Goal: Task Accomplishment & Management: Complete application form

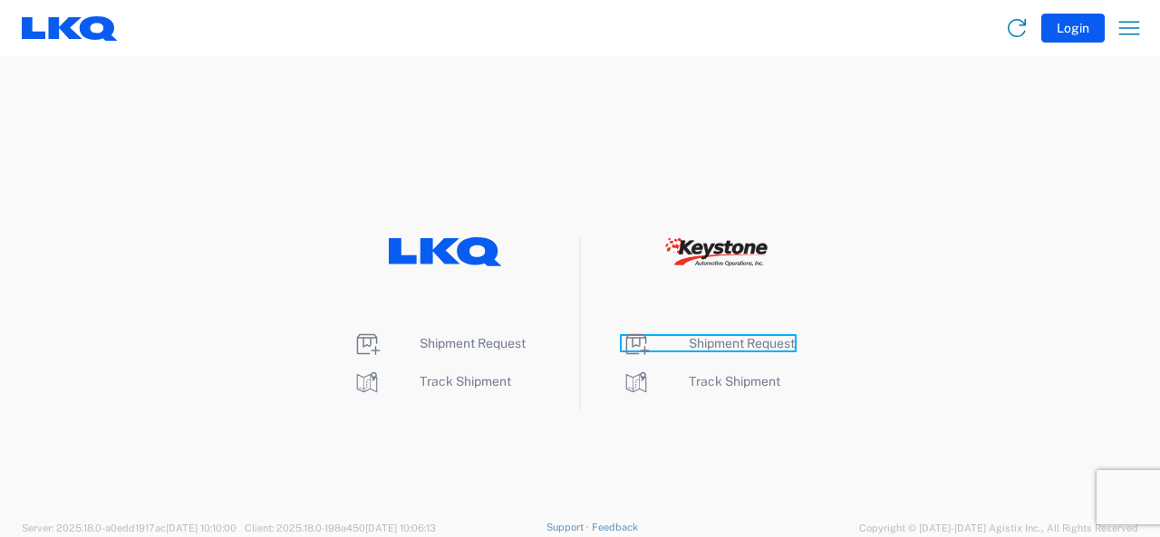
click at [746, 342] on span "Shipment Request" at bounding box center [742, 343] width 106 height 14
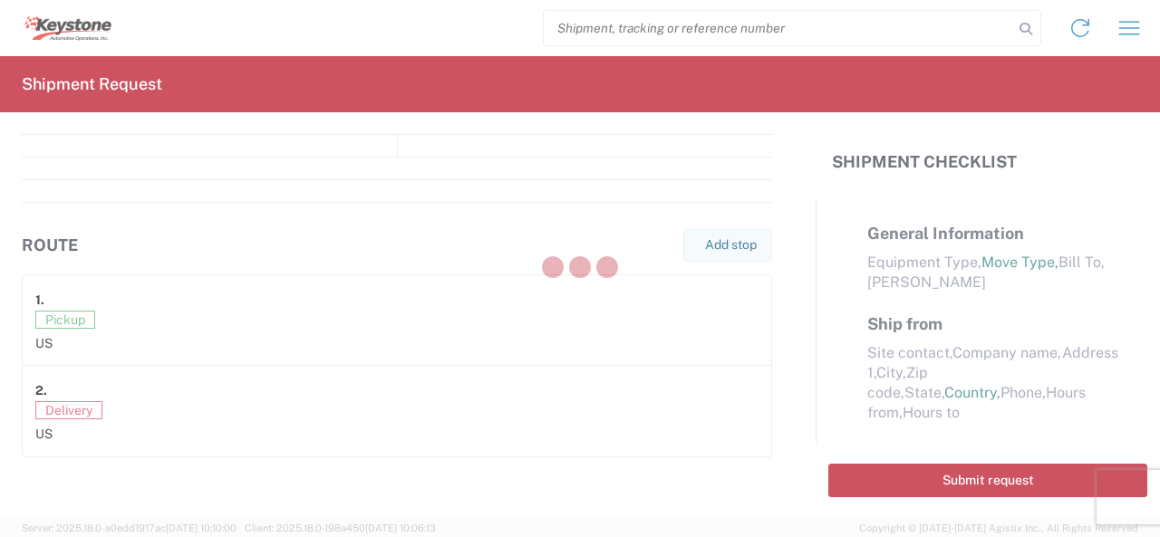
select select "FULL"
select select "LBS"
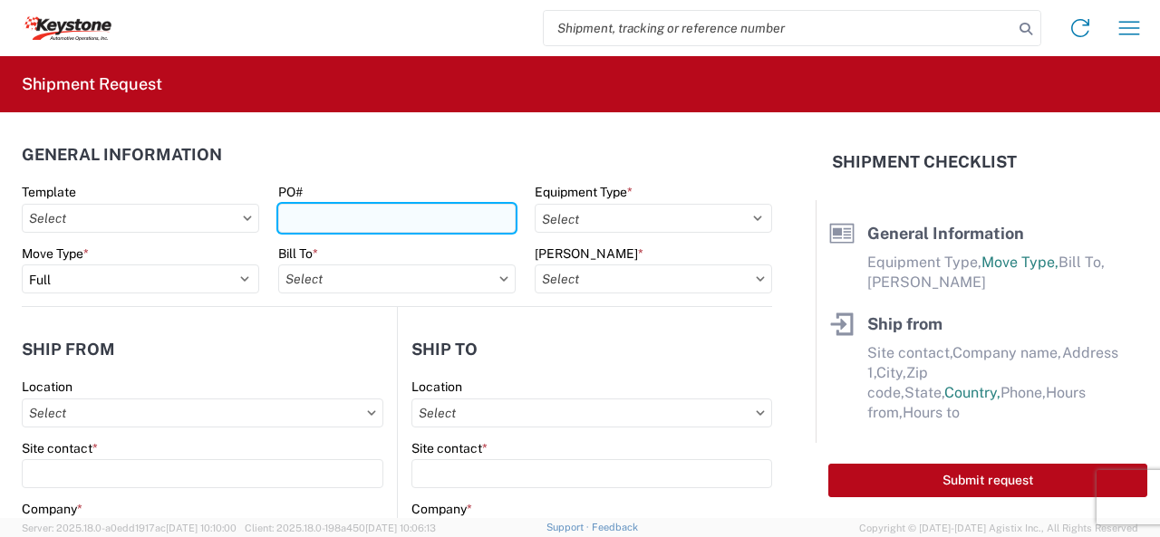
click at [326, 217] on input "PO#" at bounding box center [396, 218] width 237 height 29
type input "2086621"
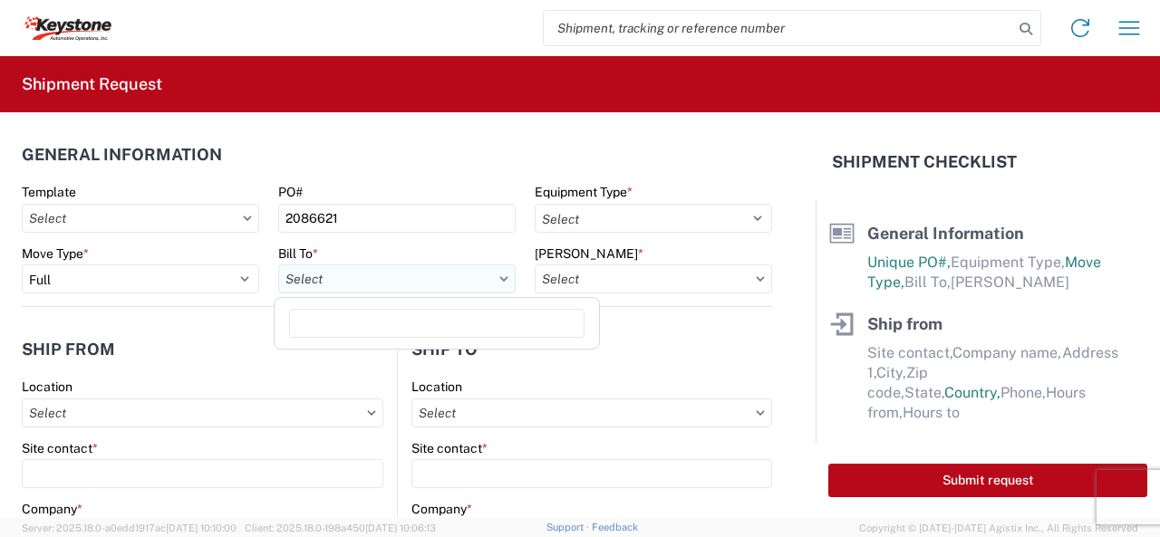
click at [462, 281] on input "Bill To *" at bounding box center [396, 279] width 237 height 29
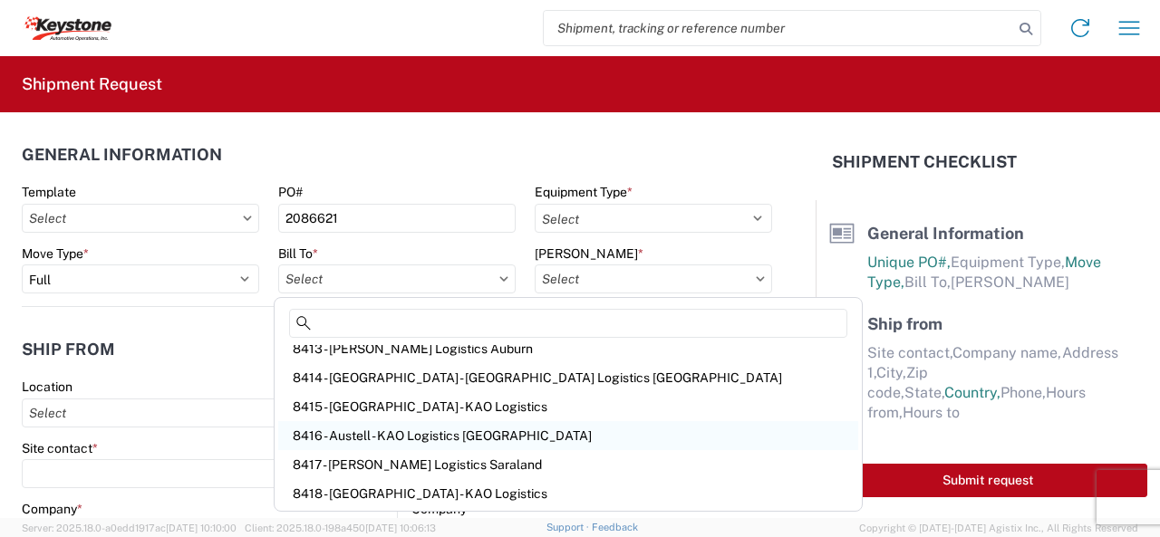
scroll to position [362, 0]
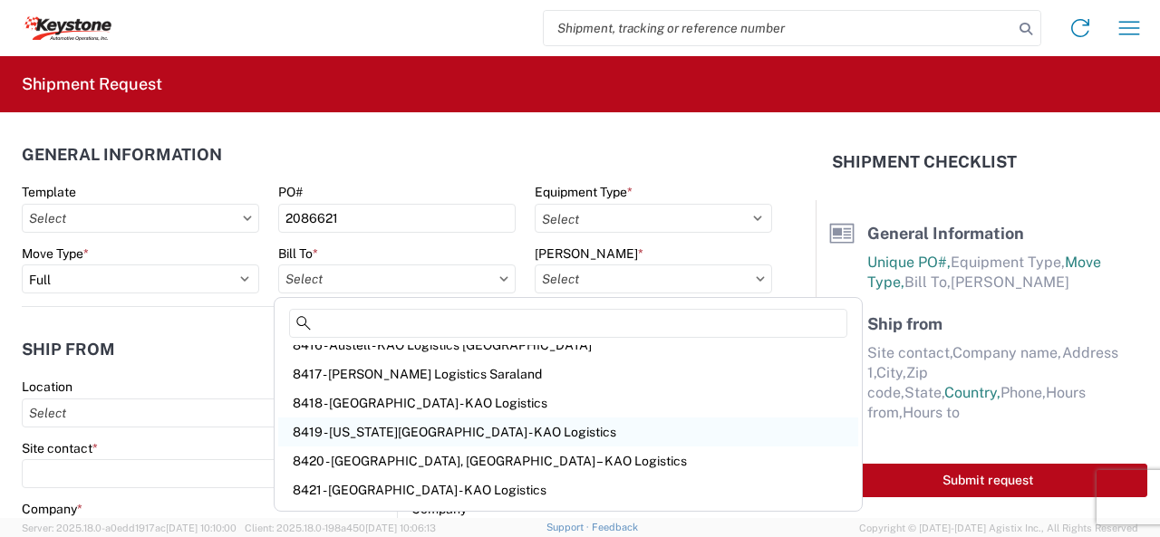
click at [366, 433] on div "8419 - Kansas City - KAO Logistics" at bounding box center [568, 432] width 580 height 29
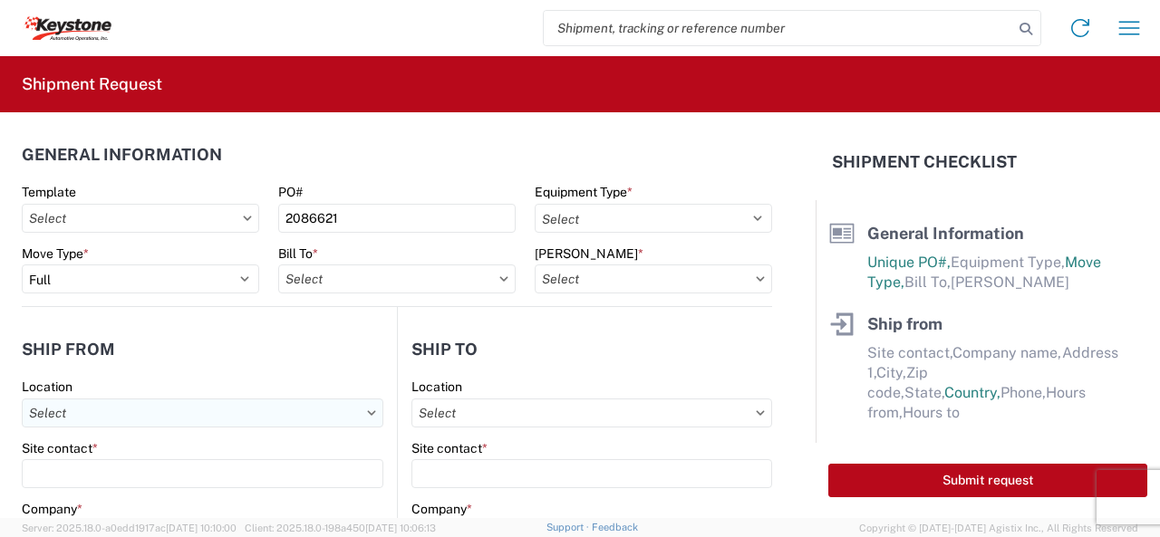
type input "8419 - Kansas City - KAO Logistics"
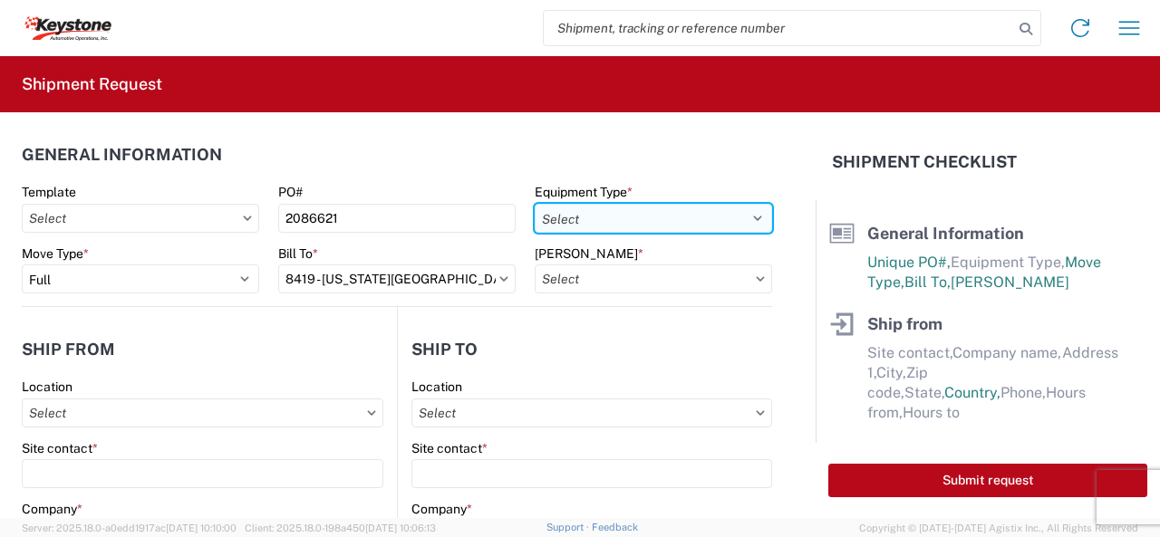
click at [741, 219] on select "Select 53’ Dry Van Flatbed Dropdeck (van) Lowboy (flatbed) Rail" at bounding box center [653, 218] width 237 height 29
select select "STDV"
click at [535, 204] on select "Select 53’ Dry Van Flatbed Dropdeck (van) Lowboy (flatbed) Rail" at bounding box center [653, 218] width 237 height 29
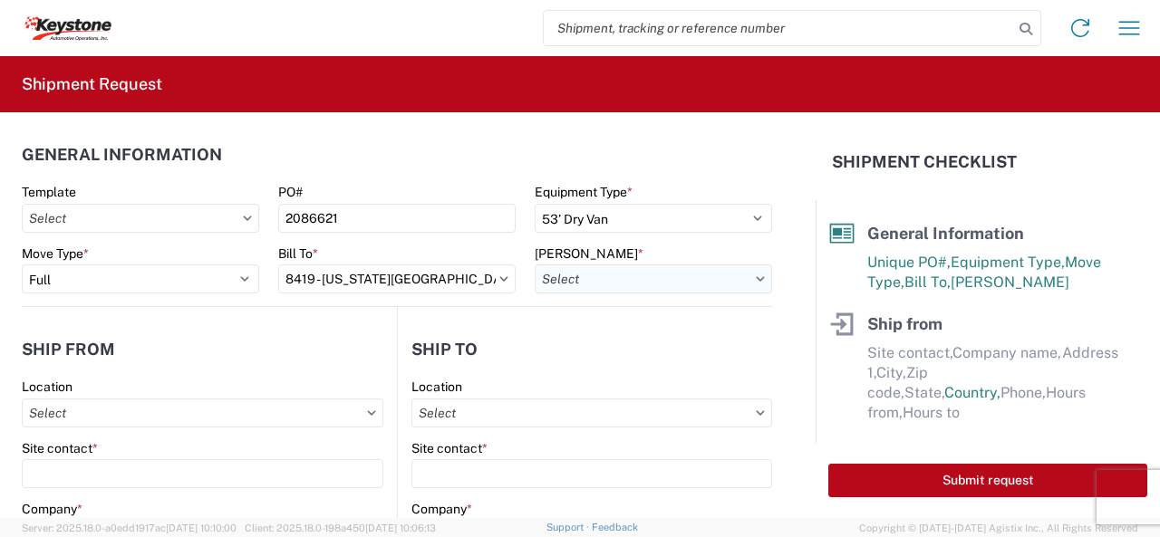
click at [614, 283] on input "Bill Code *" at bounding box center [653, 279] width 237 height 29
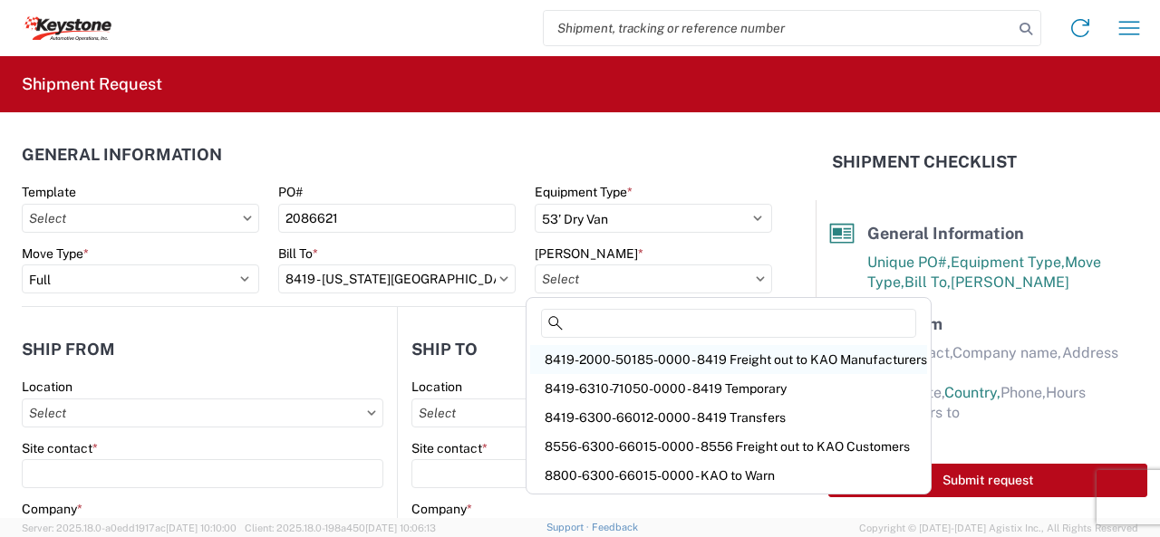
click at [607, 355] on div "8419-2000-50185-0000 - 8419 Freight out to KAO Manufacturers" at bounding box center [728, 359] width 397 height 29
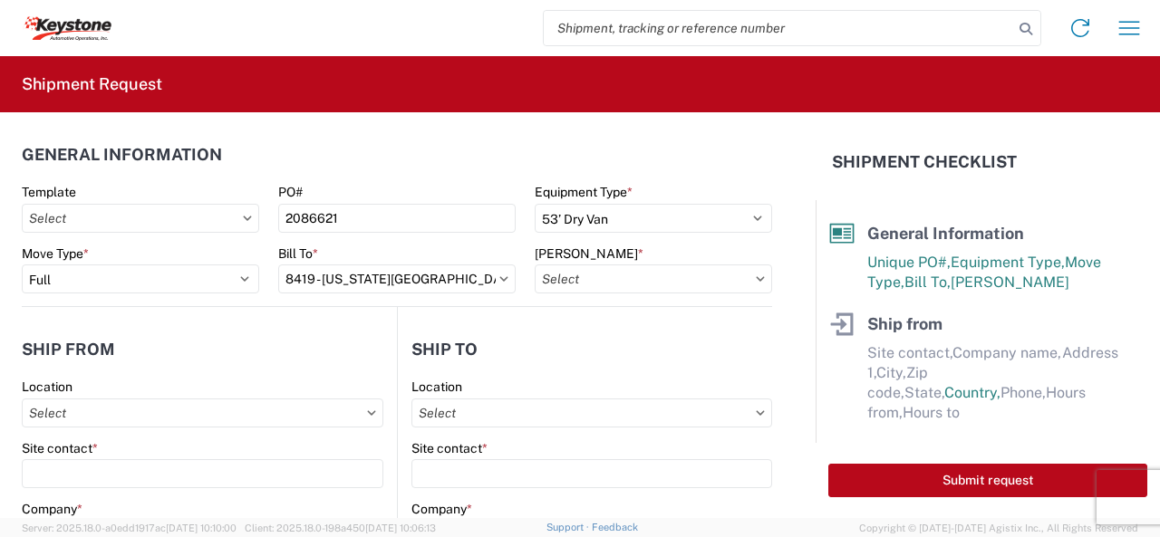
type input "8419-2000-50185-0000 - 8419 Freight out to KAO Manufacturers"
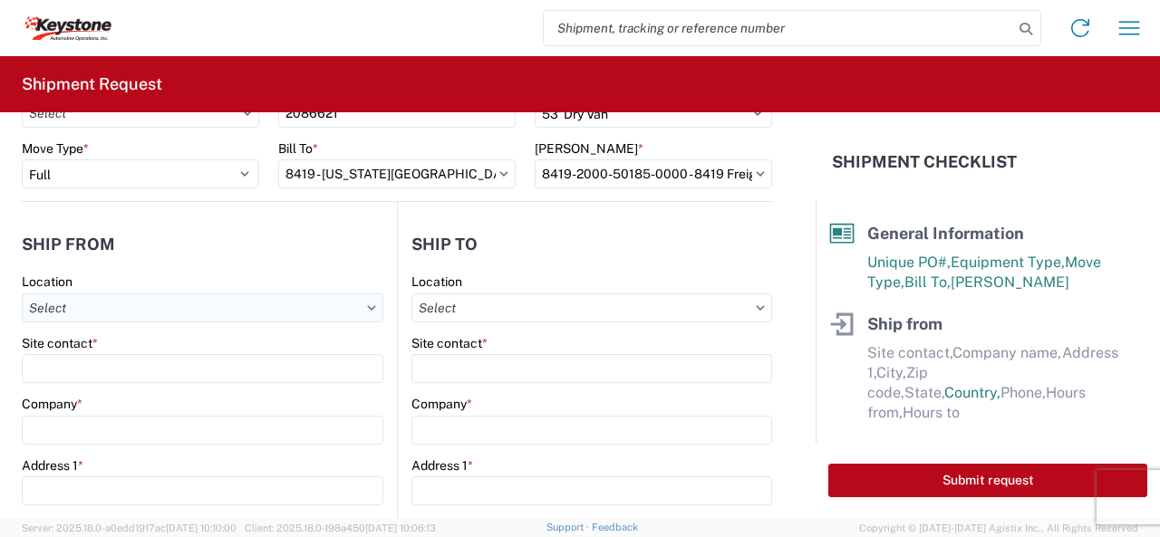
scroll to position [181, 0]
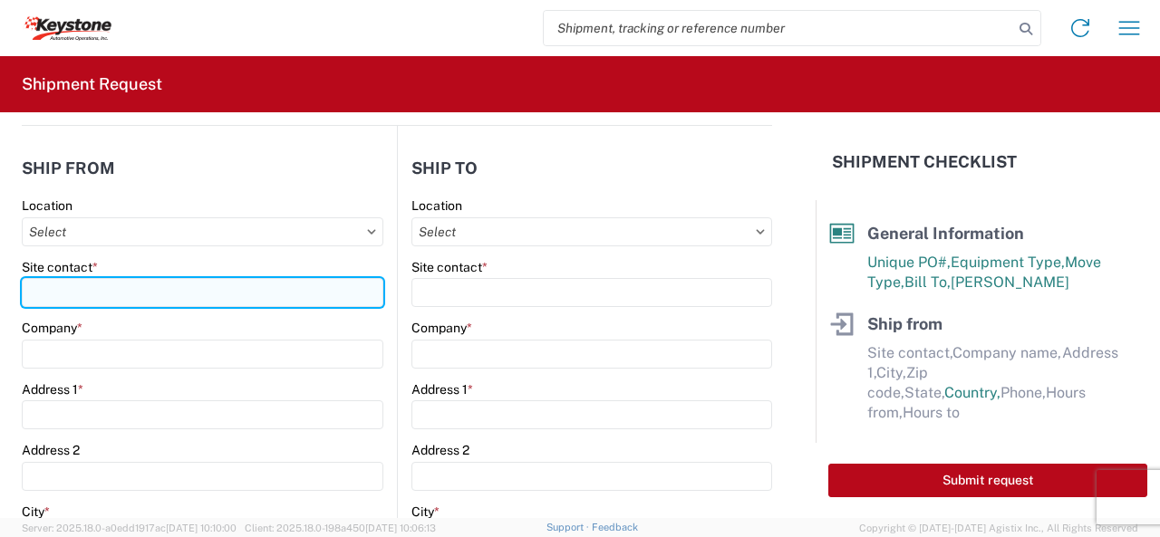
click at [54, 293] on input "Site contact *" at bounding box center [202, 292] width 361 height 29
type input "Earl Cleveland"
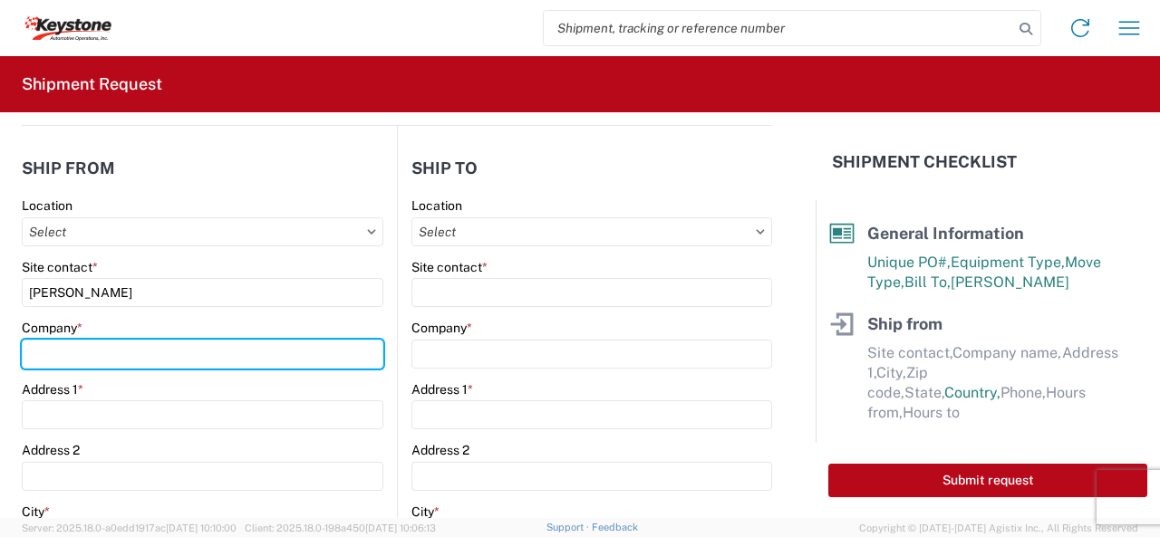
type input "KAO"
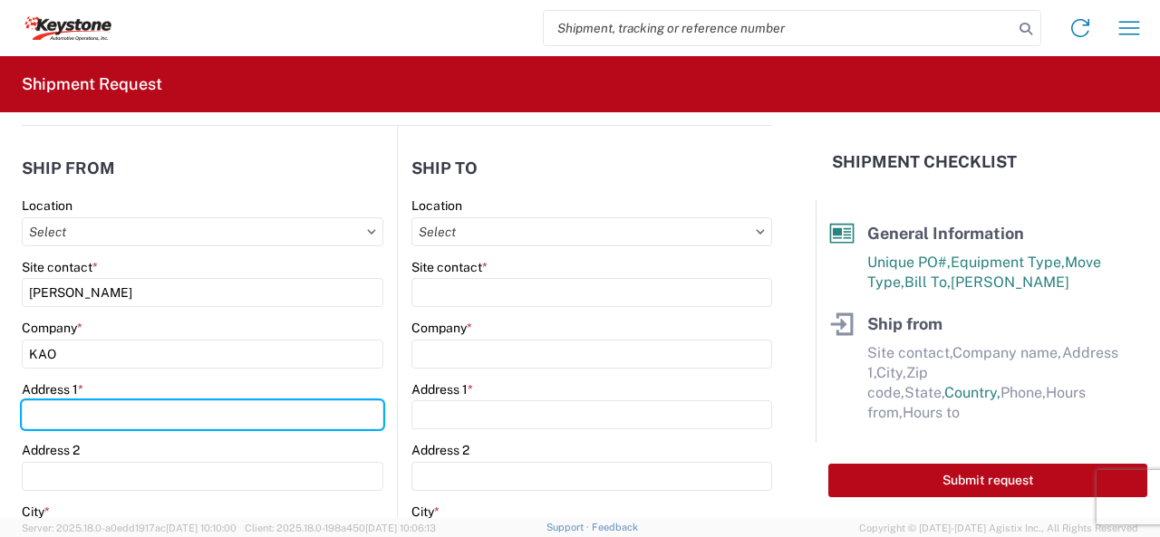
type input "90 Shawnee Ave."
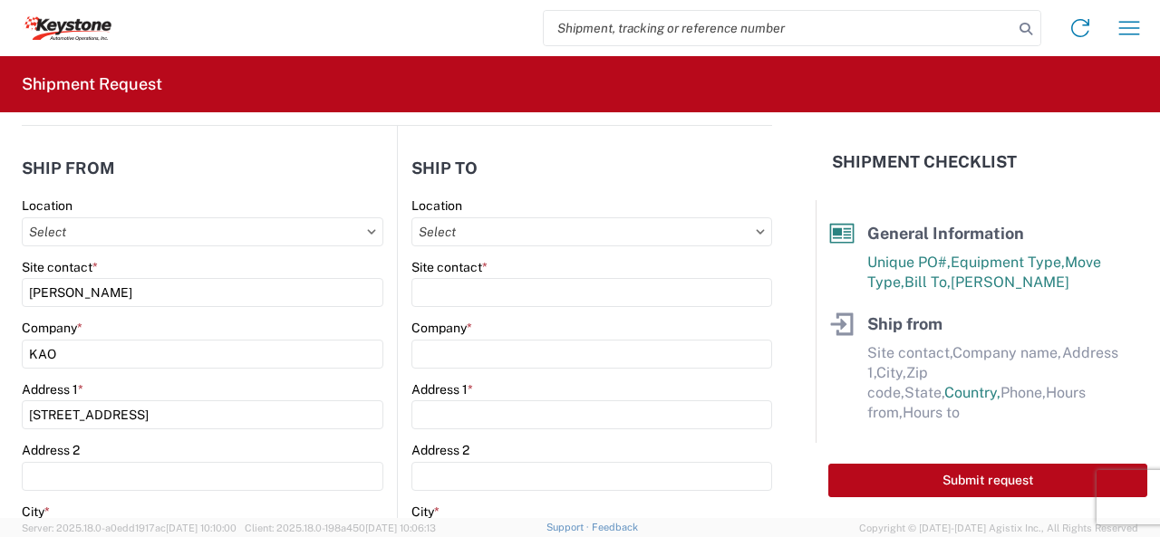
type input "Kansas City"
type input "66105"
select select "KS"
type input "exclevelandjr@lkqcorp.com"
type input "9132139687"
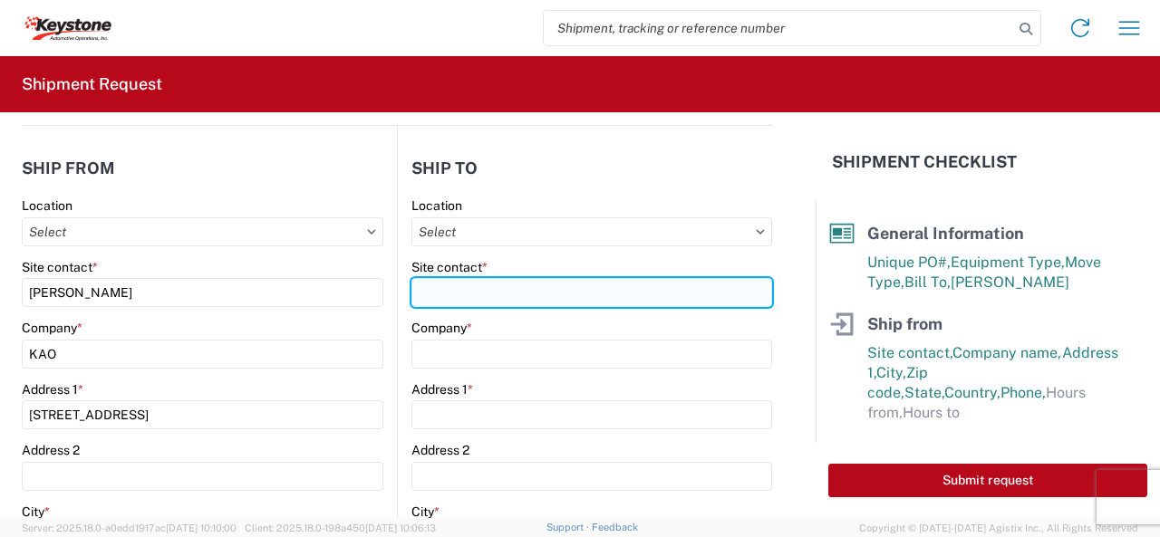
click at [436, 294] on input "Site contact *" at bounding box center [591, 292] width 361 height 29
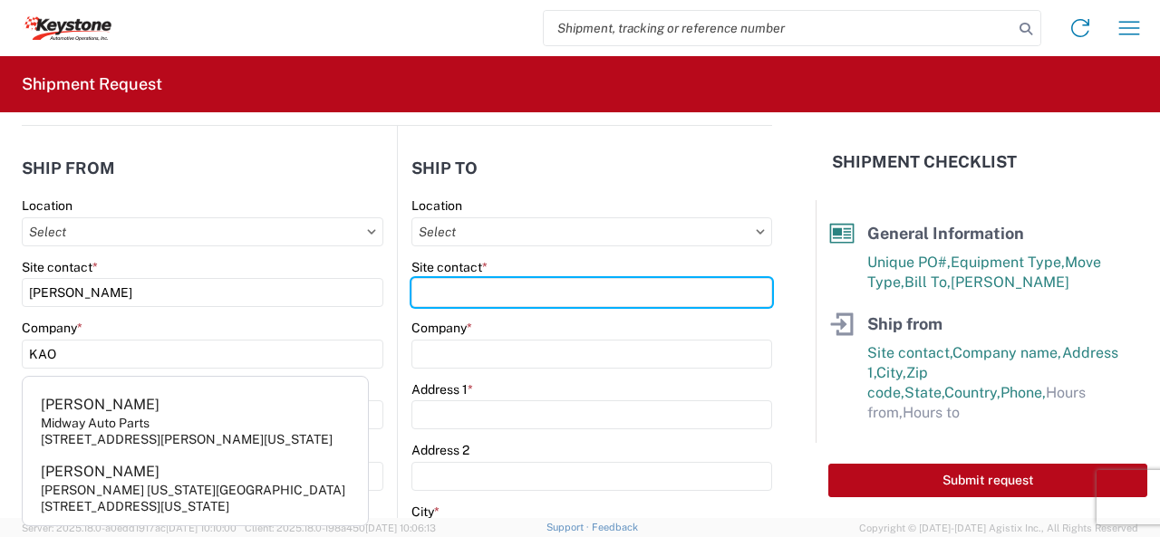
type input "Derek"
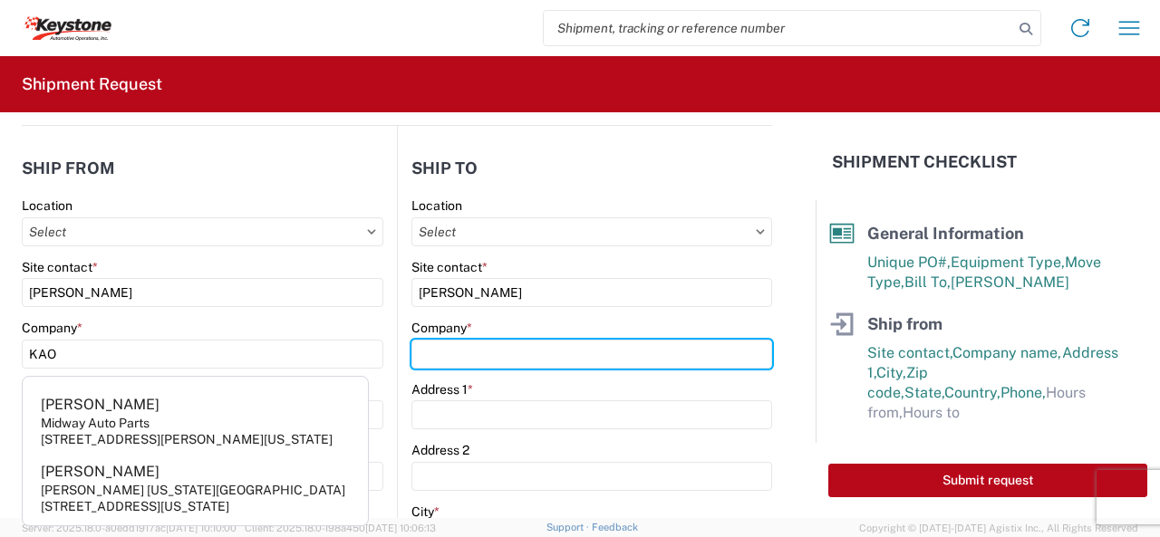
type input "KAO"
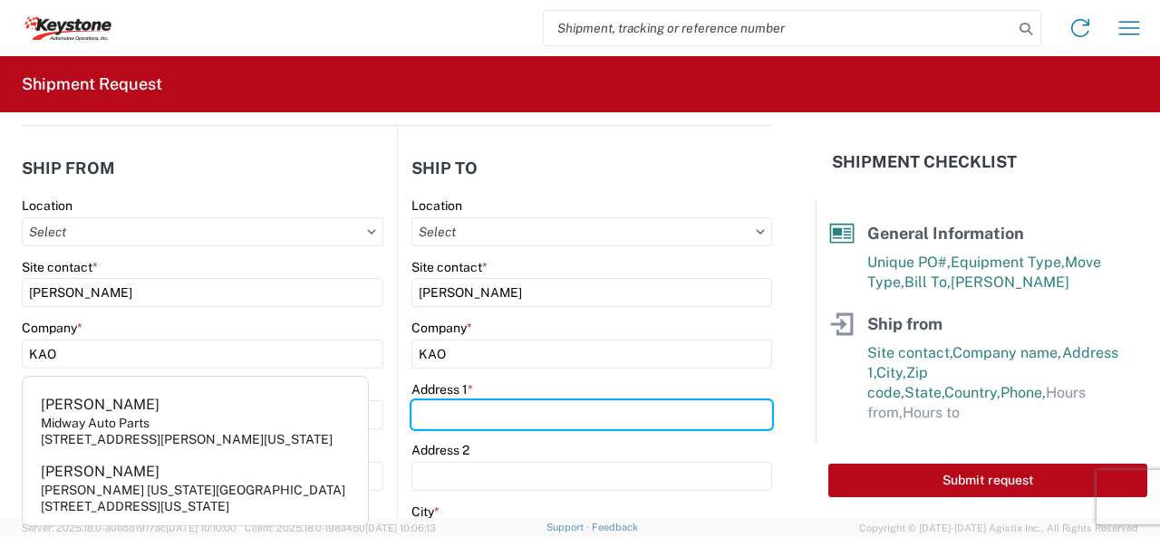
type input "1601 trade Port Dr"
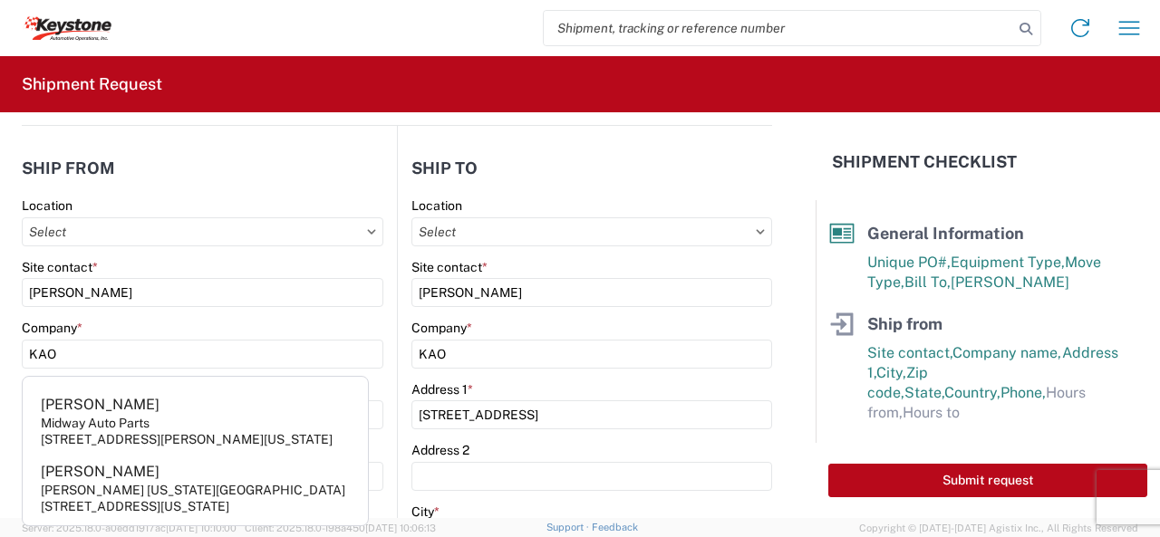
type input "Hazelwood"
type input "63042"
select select "MO"
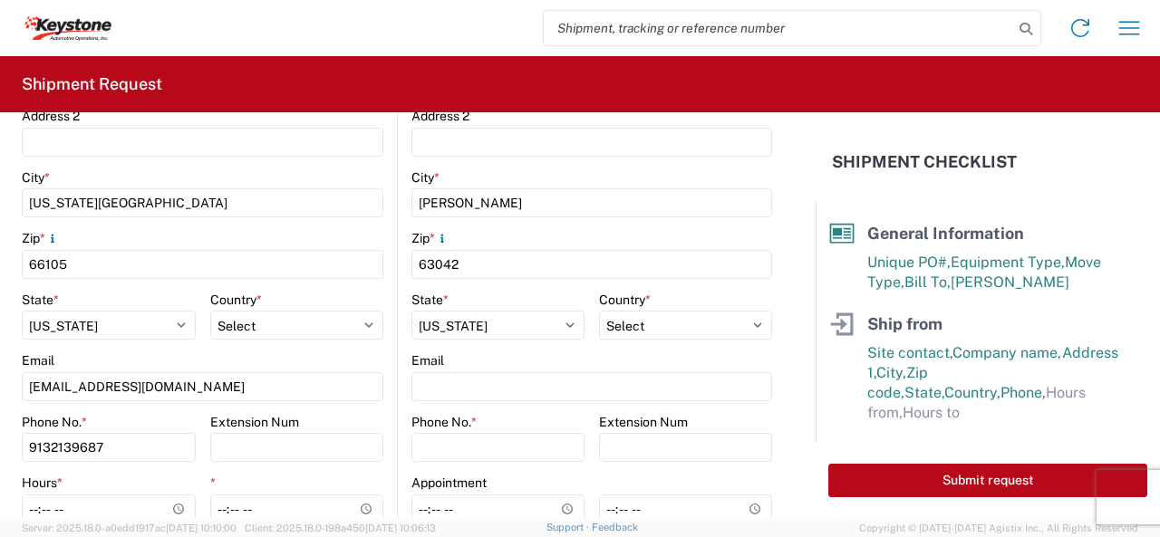
scroll to position [544, 0]
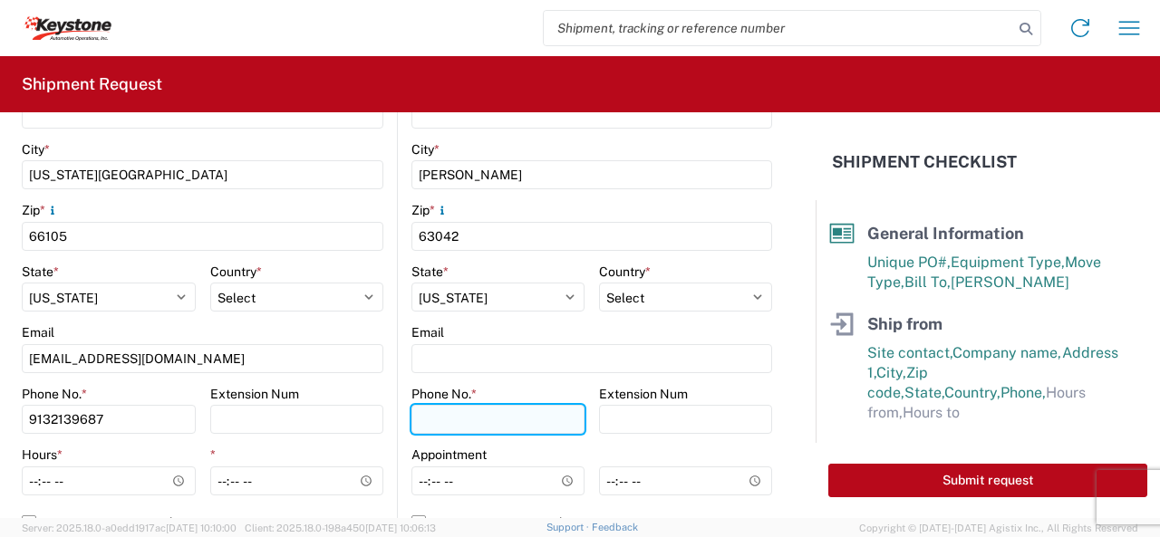
click at [419, 419] on input "Phone No. *" at bounding box center [497, 419] width 173 height 29
type input "314-378-3912"
click at [384, 361] on main "Location Site contact * Earl Cleveland Company * KAO Address 1 * 90 Shawnee Ave…" at bounding box center [209, 192] width 375 height 715
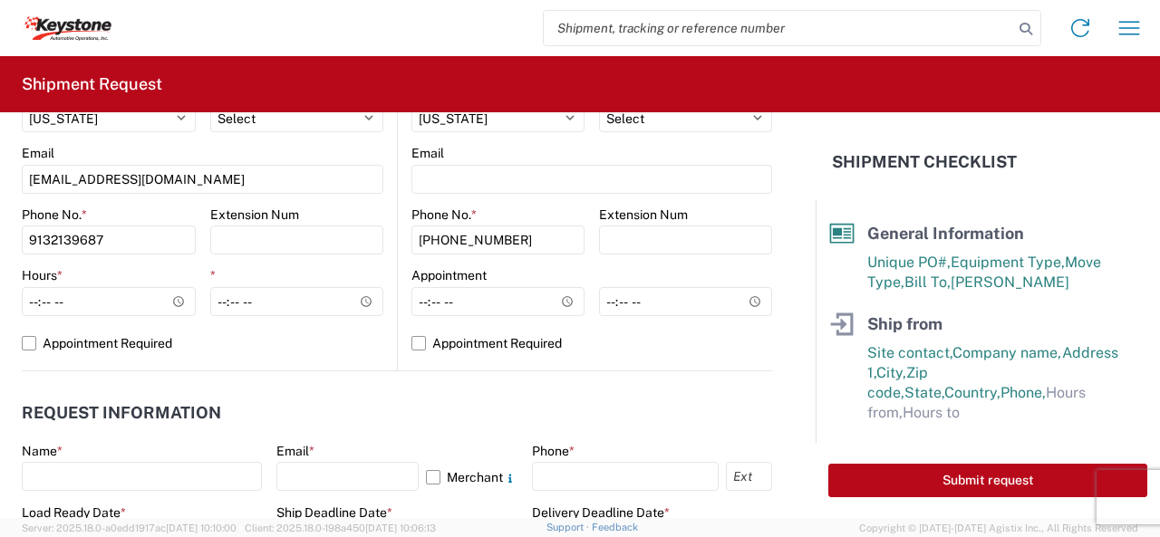
scroll to position [725, 0]
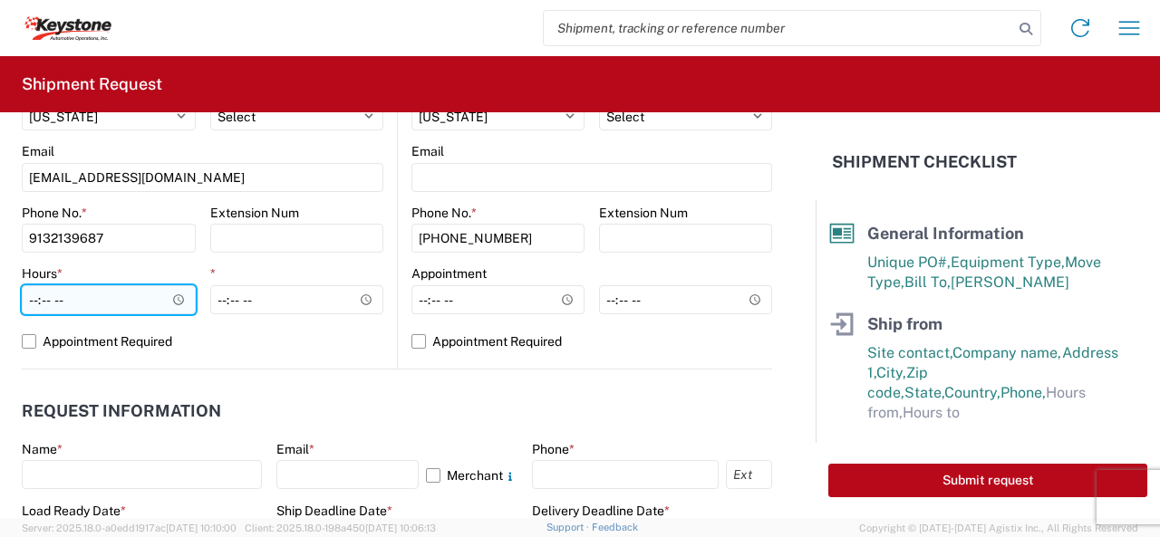
click at [172, 300] on input "Hours *" at bounding box center [109, 299] width 174 height 29
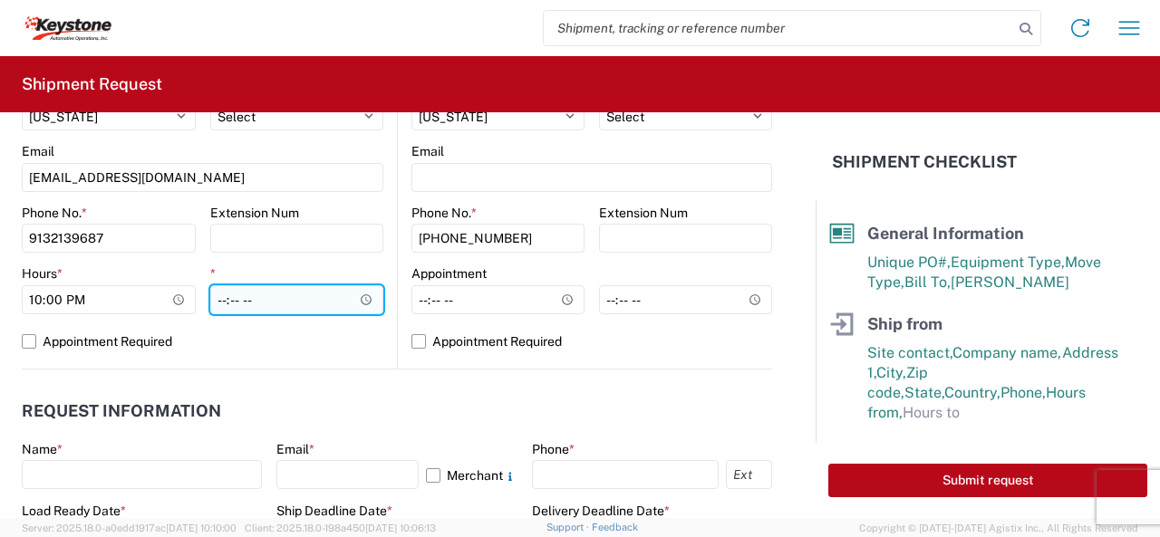
type input "22:00"
click at [358, 299] on input "*" at bounding box center [297, 299] width 174 height 29
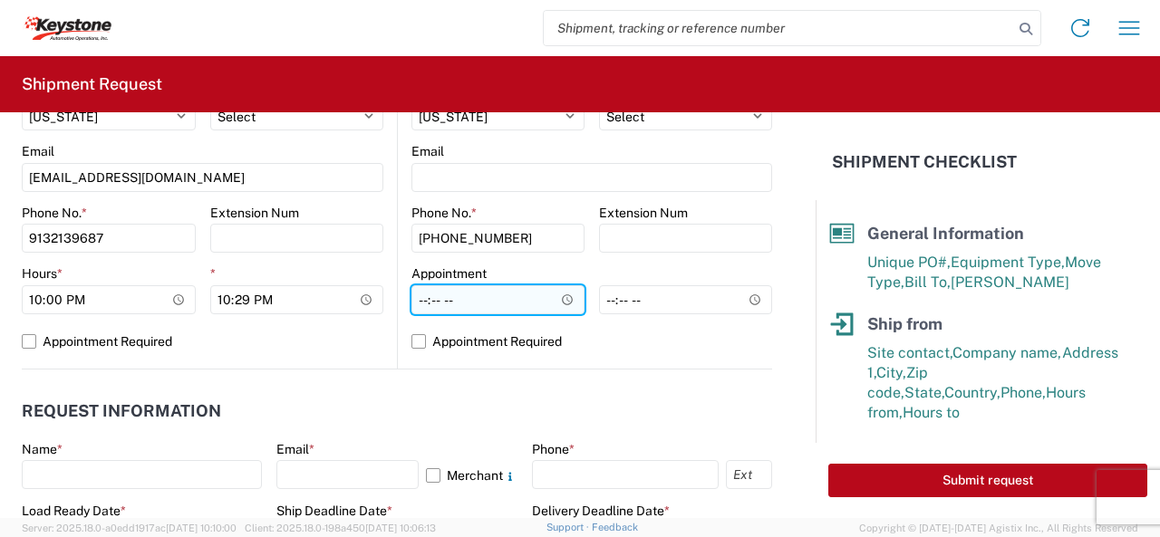
type input "22:29"
click at [558, 298] on input "Hours *" at bounding box center [497, 299] width 173 height 29
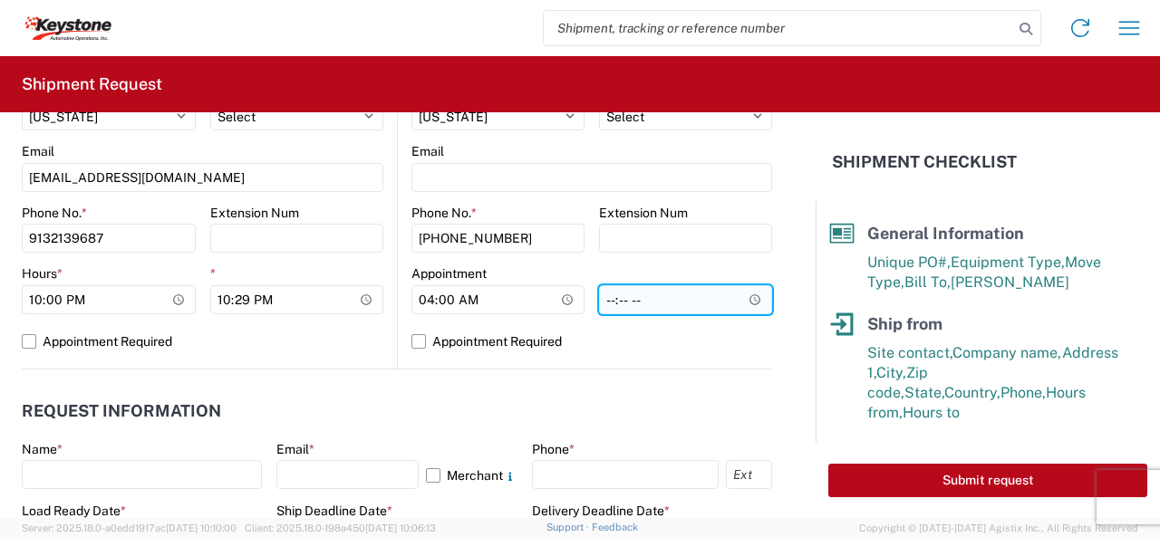
type input "04:00"
click at [739, 298] on input "*" at bounding box center [685, 299] width 173 height 29
type input "04:30"
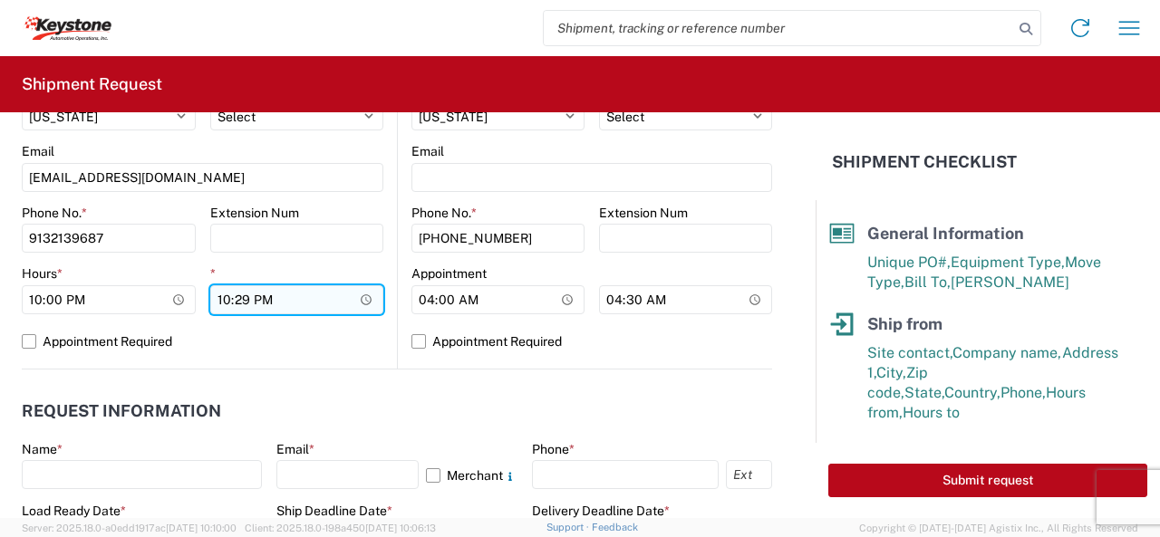
click at [358, 296] on input "22:29" at bounding box center [297, 299] width 174 height 29
type input "22:30"
click at [388, 342] on main "Location Site contact * Earl Cleveland Company * KAO Address 1 * 90 Shawnee Ave…" at bounding box center [209, 11] width 375 height 715
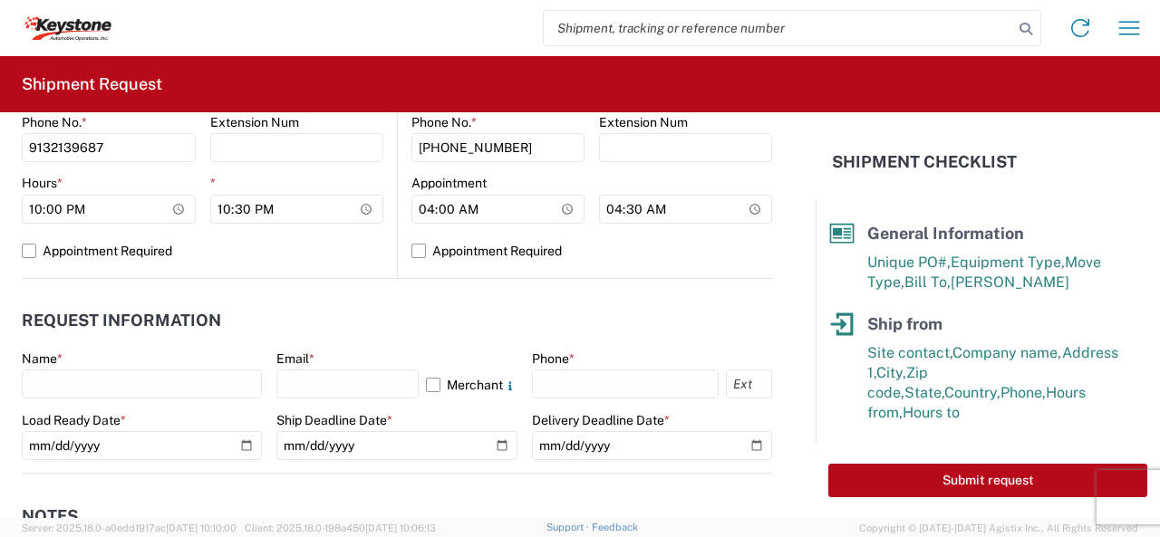
scroll to position [906, 0]
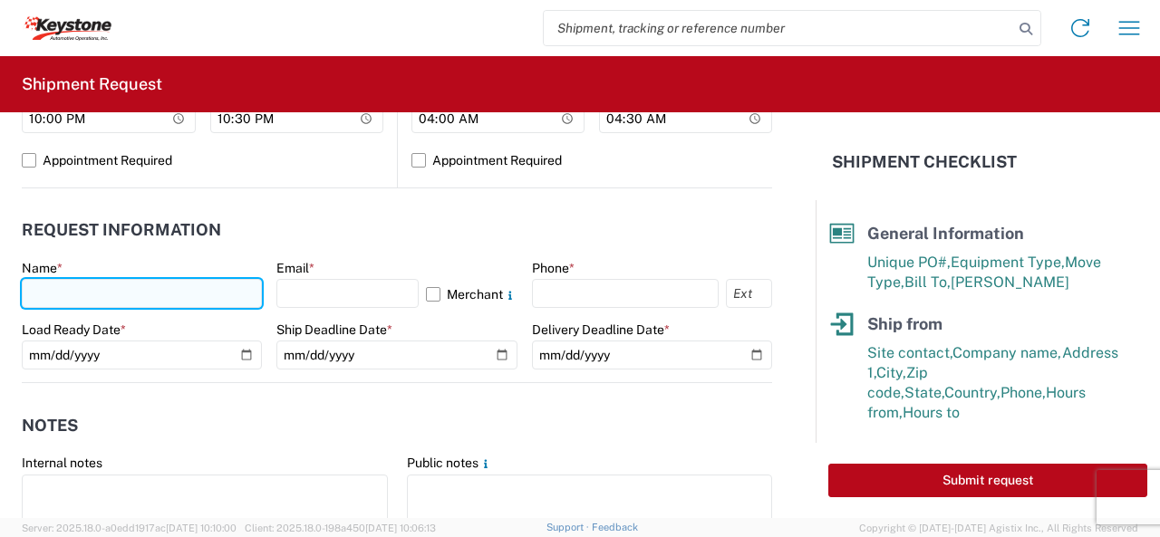
click at [69, 293] on input "text" at bounding box center [142, 293] width 240 height 29
type input "Earl Cleveland"
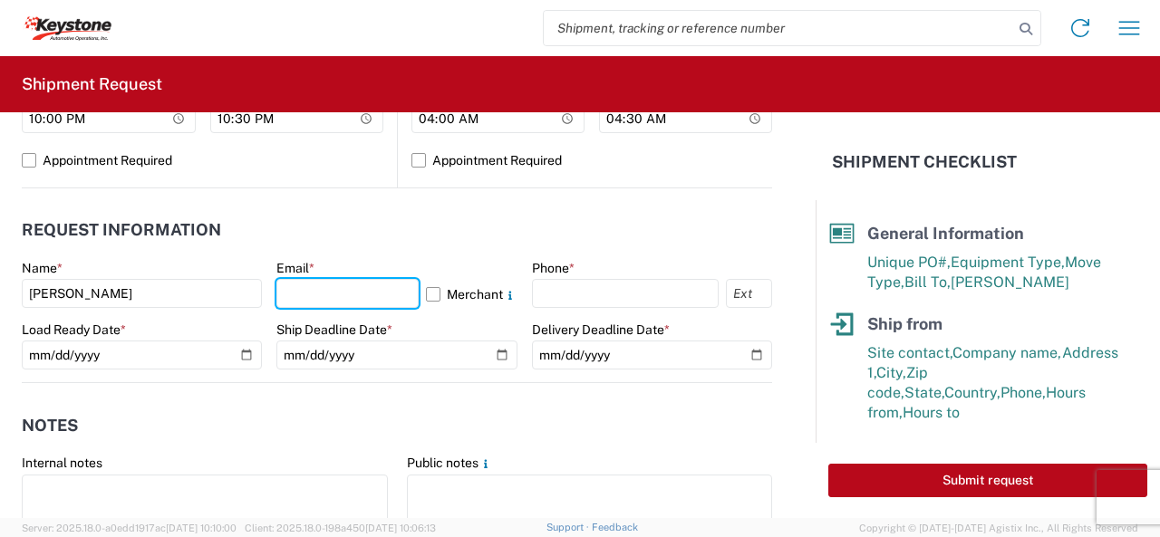
type input "exclevelandjr@lkqcorp.com"
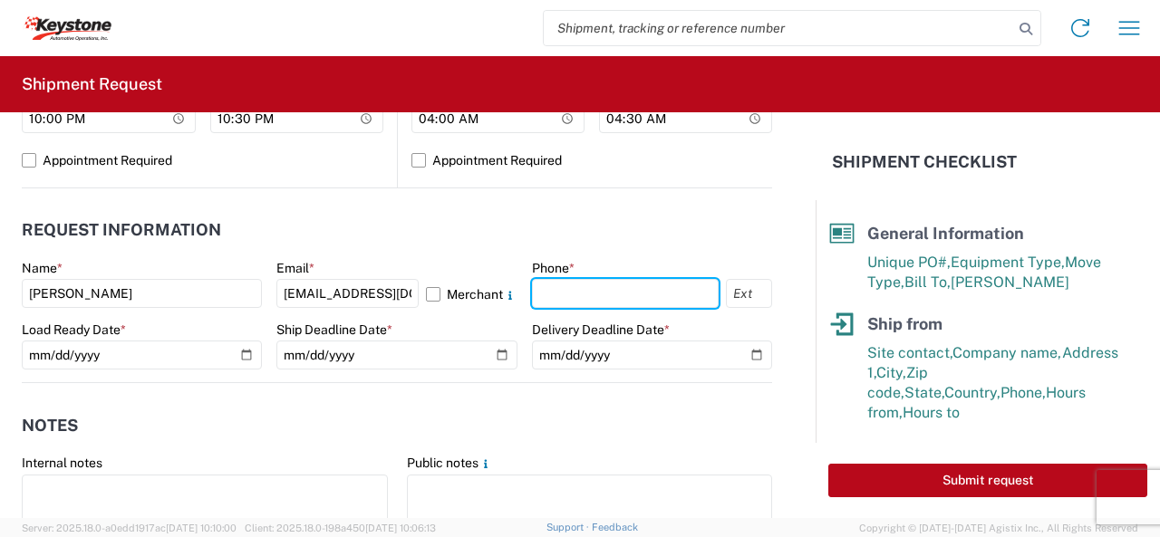
type input "9132139687"
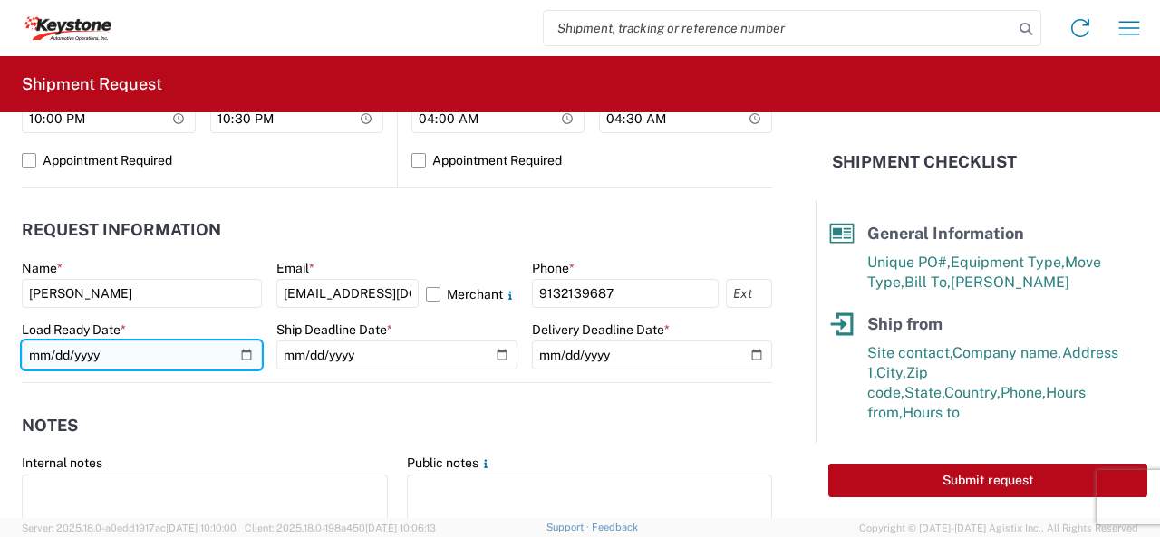
click at [237, 352] on input "date" at bounding box center [142, 355] width 240 height 29
type input "2025-09-05"
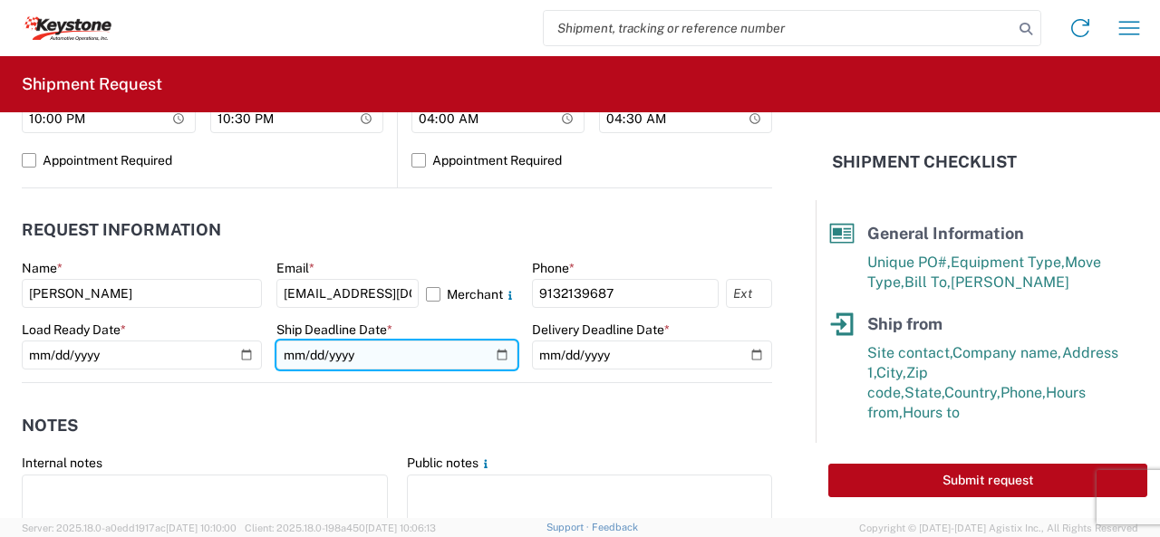
click at [495, 352] on input "date" at bounding box center [396, 355] width 240 height 29
type input "2025-09-05"
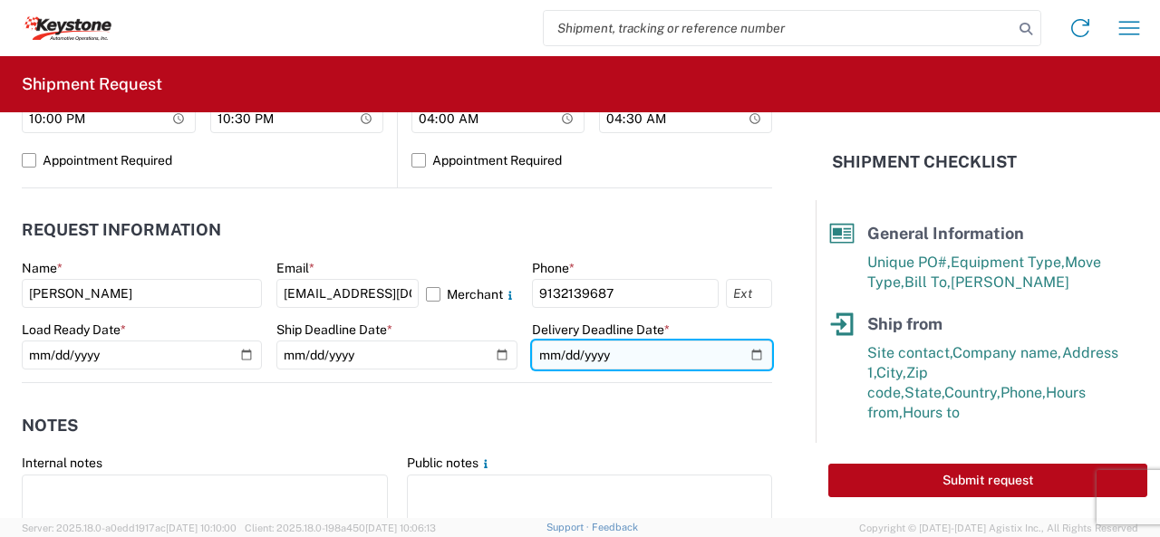
click at [740, 352] on input "date" at bounding box center [652, 355] width 240 height 29
type input "2025-09-05"
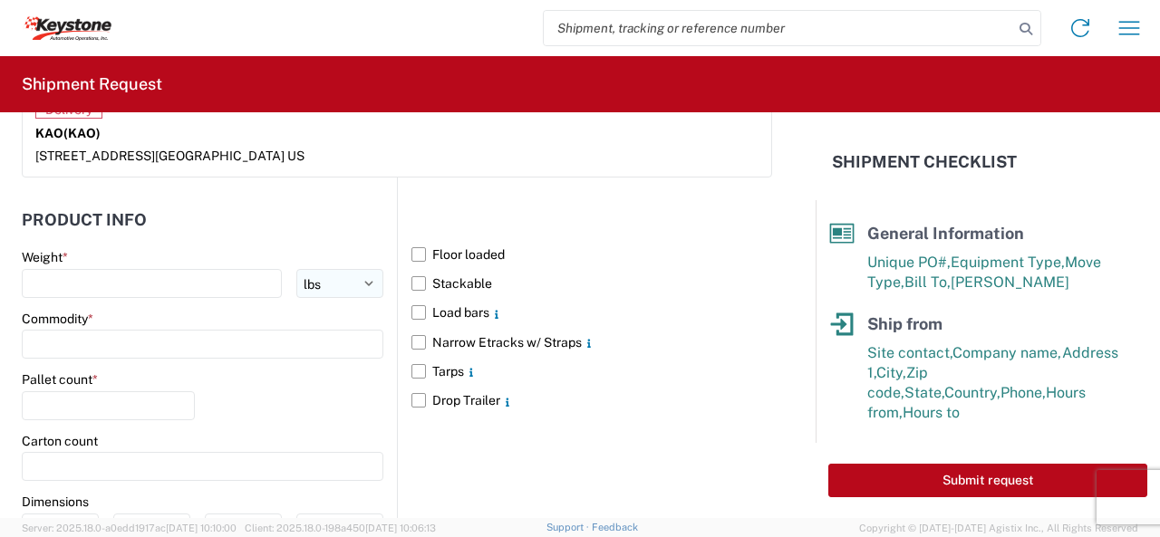
scroll to position [1631, 0]
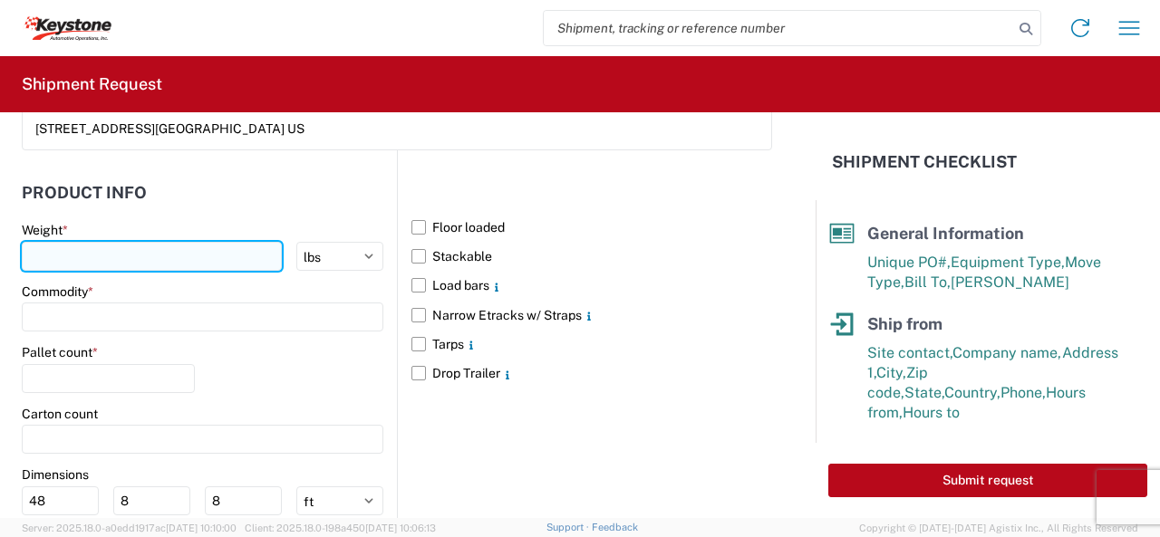
click at [81, 246] on input "number" at bounding box center [152, 256] width 260 height 29
type input "10000"
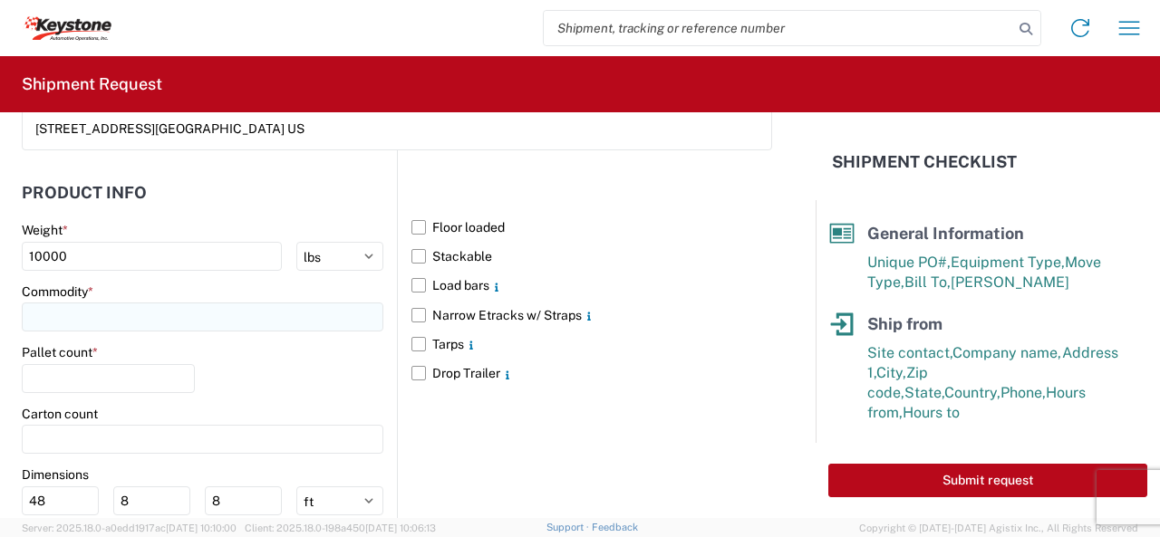
click at [76, 314] on input at bounding box center [202, 317] width 361 height 29
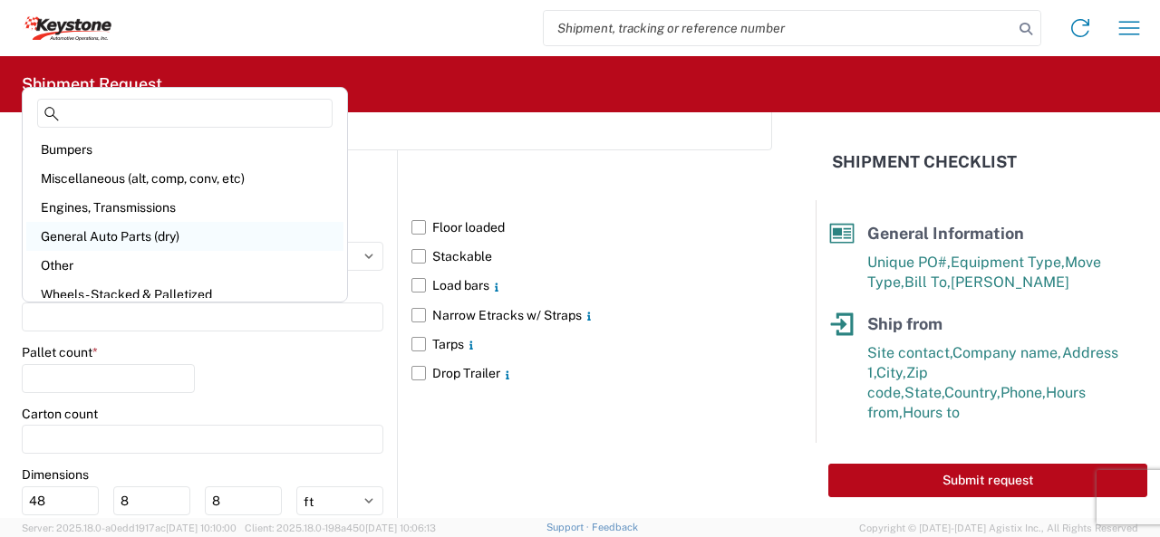
click at [97, 236] on div "General Auto Parts (dry)" at bounding box center [184, 236] width 317 height 29
type input "General Auto Parts (dry)"
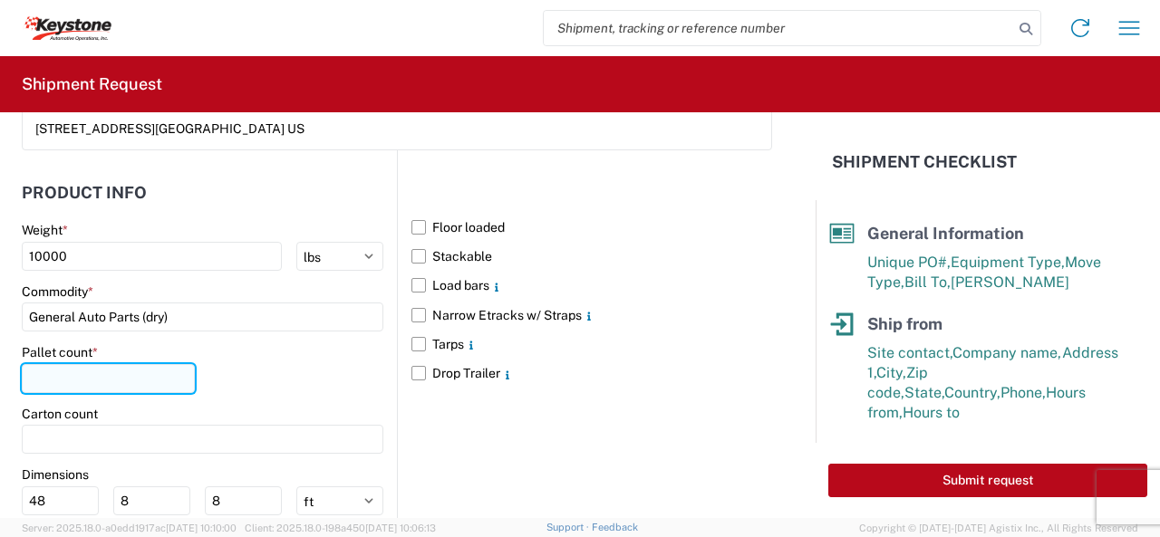
click at [73, 375] on input "number" at bounding box center [108, 378] width 173 height 29
type input "20"
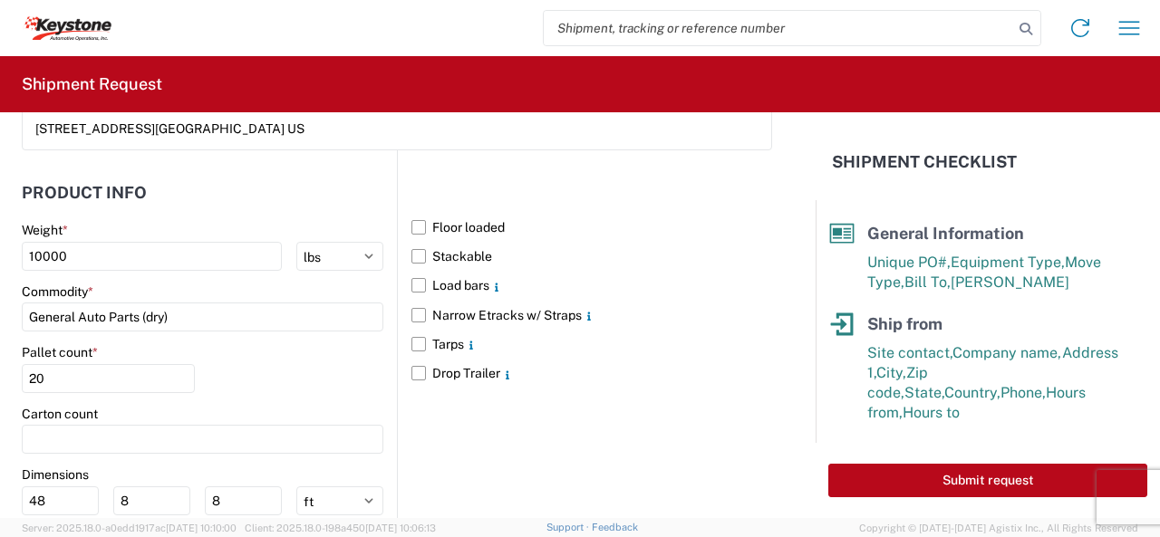
click at [398, 305] on main "Floor loaded Stackable Load bars Narrow Etracks w/ Straps Tarps Drop Trailer" at bounding box center [585, 301] width 374 height 176
click at [413, 222] on label "Floor loaded" at bounding box center [591, 227] width 361 height 29
click at [0, 0] on input "Floor loaded" at bounding box center [0, 0] width 0 height 0
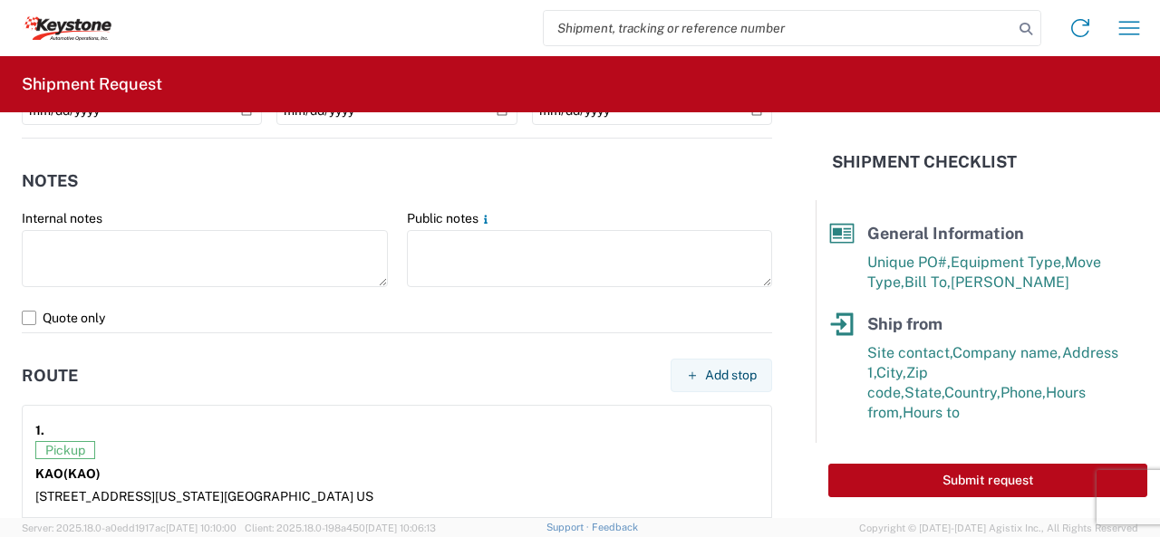
scroll to position [1087, 0]
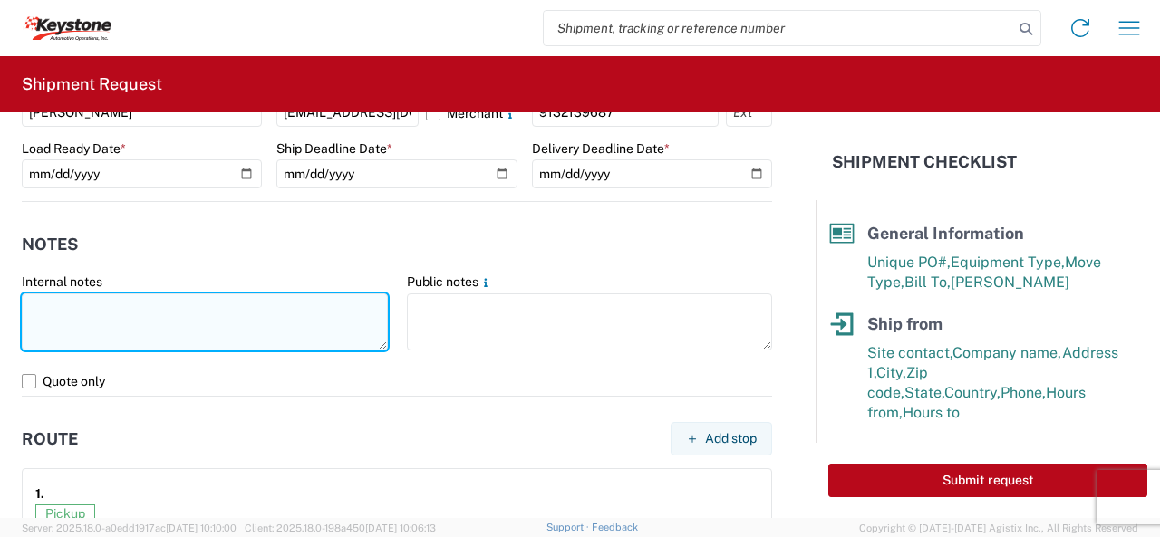
click at [80, 311] on textarea at bounding box center [205, 322] width 366 height 57
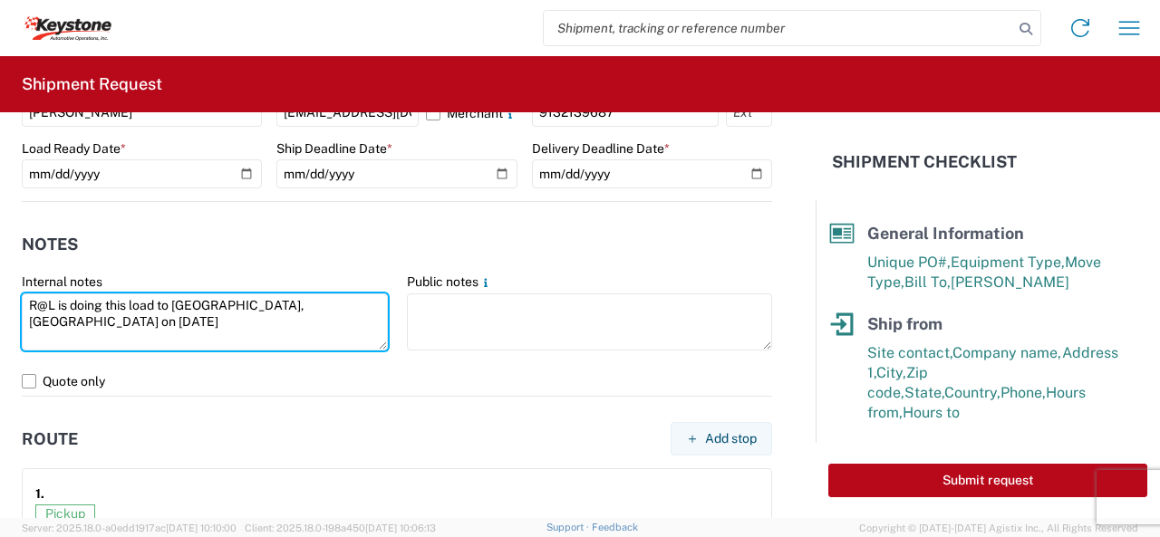
type textarea "R@L is doing this load to Bridgeton, MO on 9-4-25"
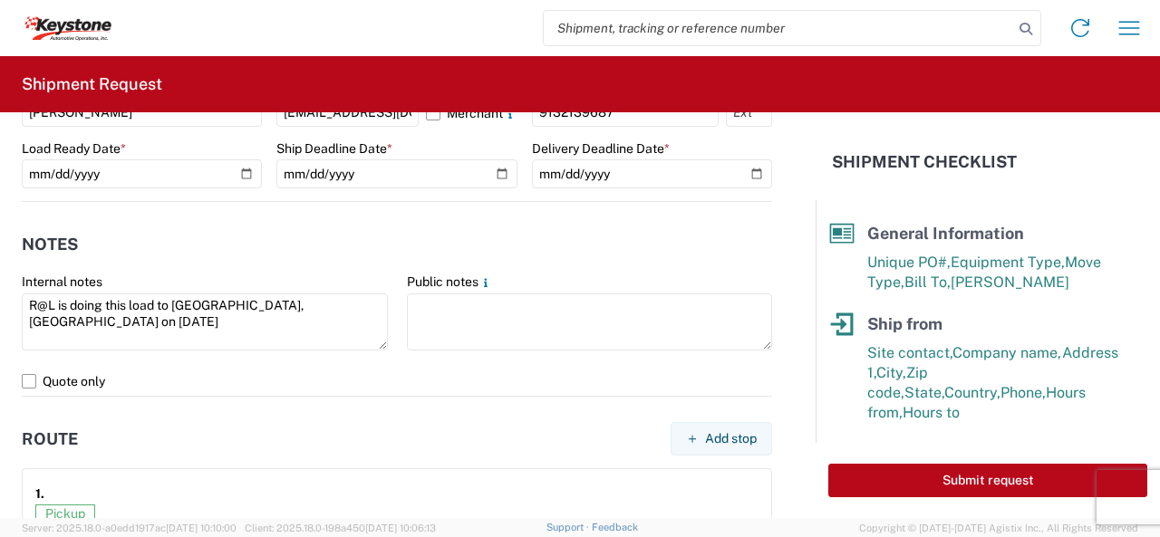
click at [397, 358] on agx-form-control-wrapper-v2 "Public notes" at bounding box center [589, 320] width 385 height 93
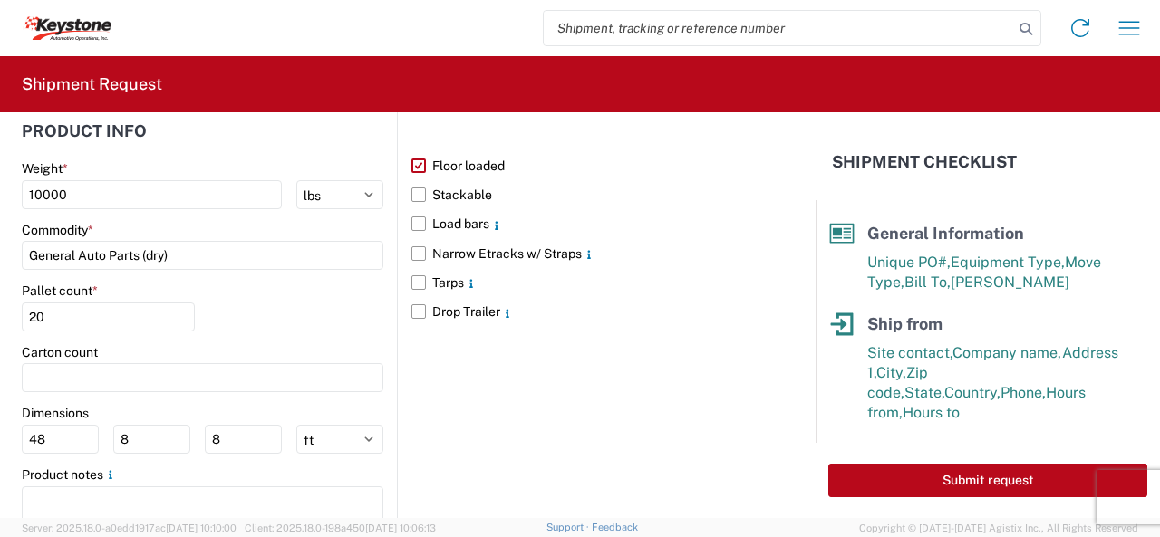
scroll to position [1721, 0]
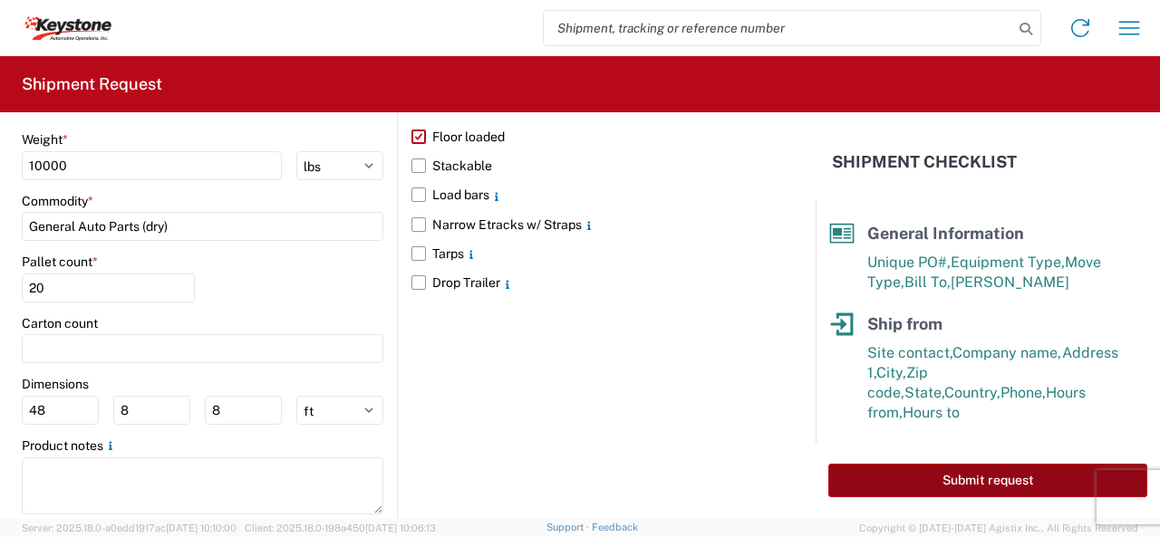
click at [940, 483] on button "Submit request" at bounding box center [987, 481] width 319 height 34
select select "US"
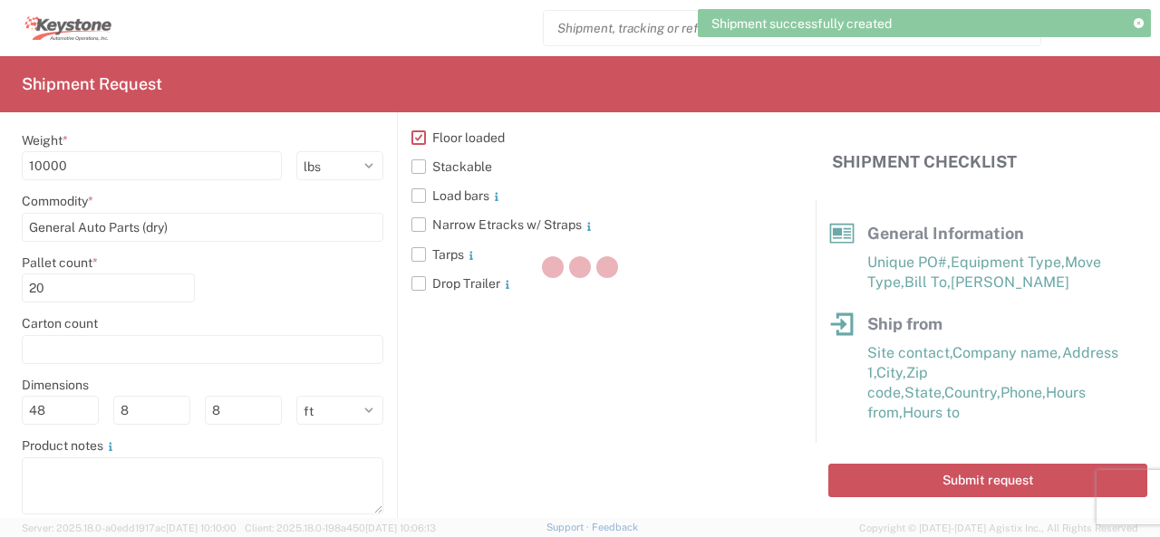
scroll to position [1721, 0]
